Goal: Go to known website: Access a specific website the user already knows

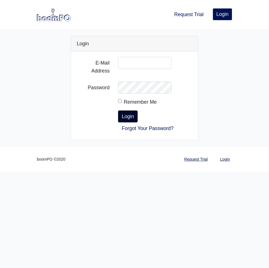
type input "gvaldovinos@interiorexterior.net"
click at [130, 118] on button "Login" at bounding box center [128, 116] width 20 height 12
